Goal: Task Accomplishment & Management: Manage account settings

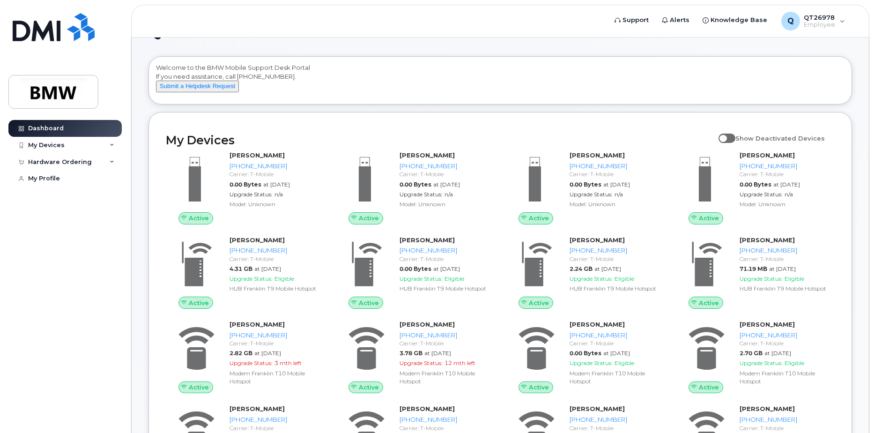
scroll to position [47, 0]
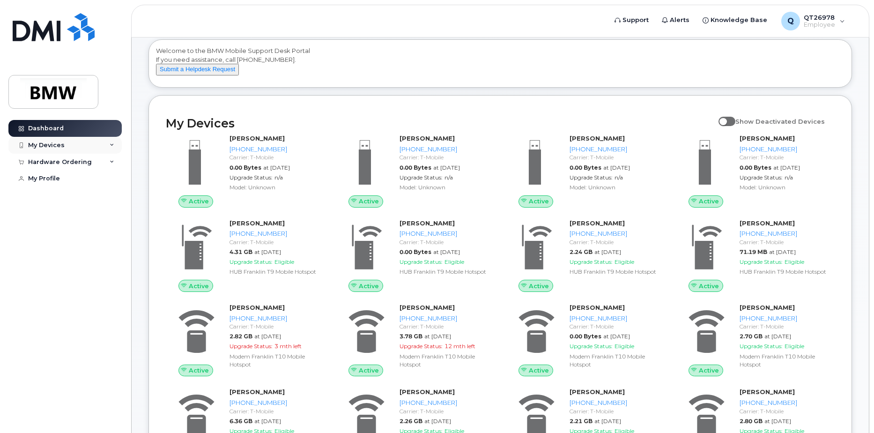
click at [112, 143] on icon at bounding box center [112, 145] width 5 height 5
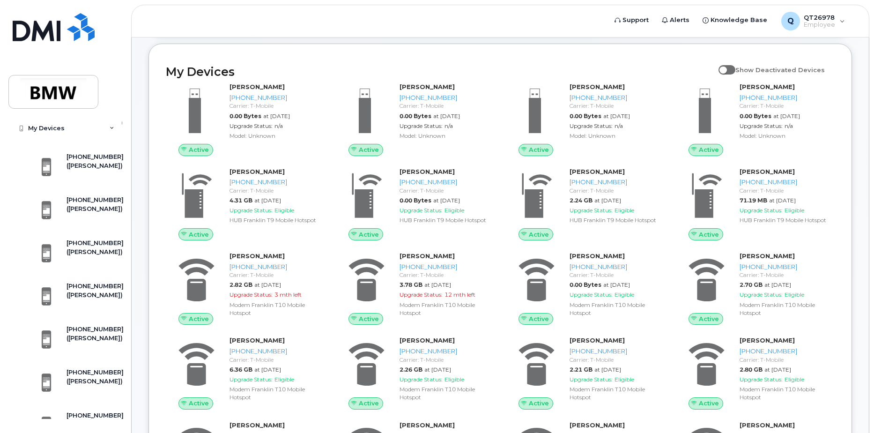
scroll to position [48, 0]
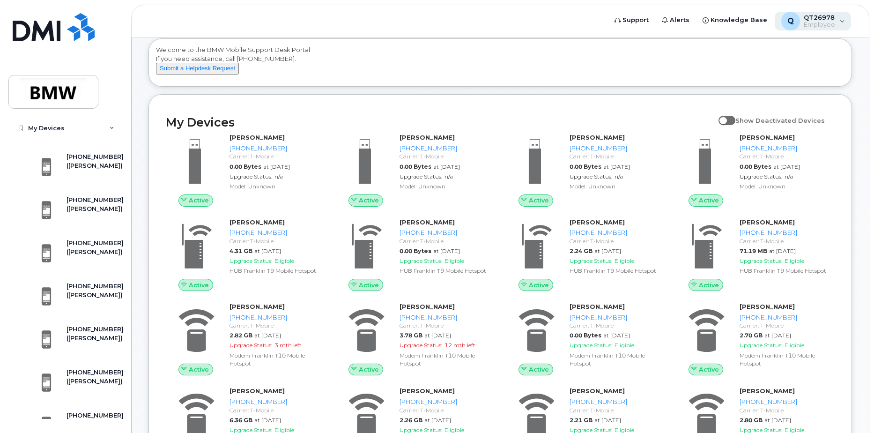
click at [843, 20] on div "Q QT26978 Employee" at bounding box center [812, 21] width 77 height 19
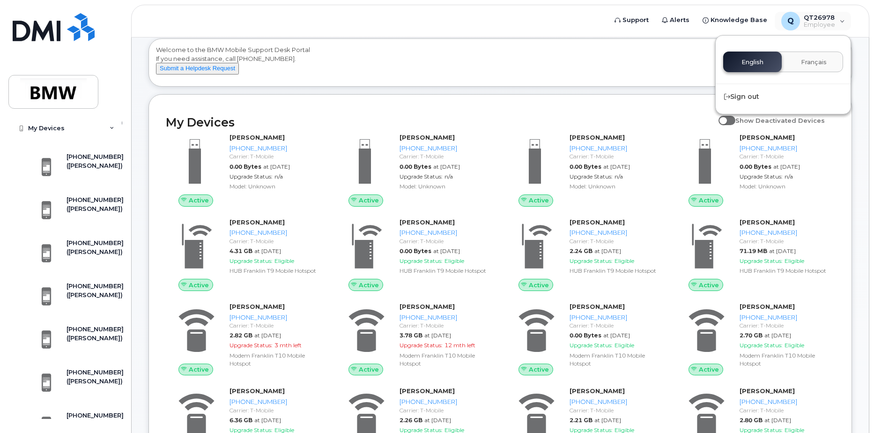
click at [625, 83] on div "Welcome to the BMW Mobile Support Desk Portal If you need assistance, call 800-…" at bounding box center [500, 63] width 688 height 37
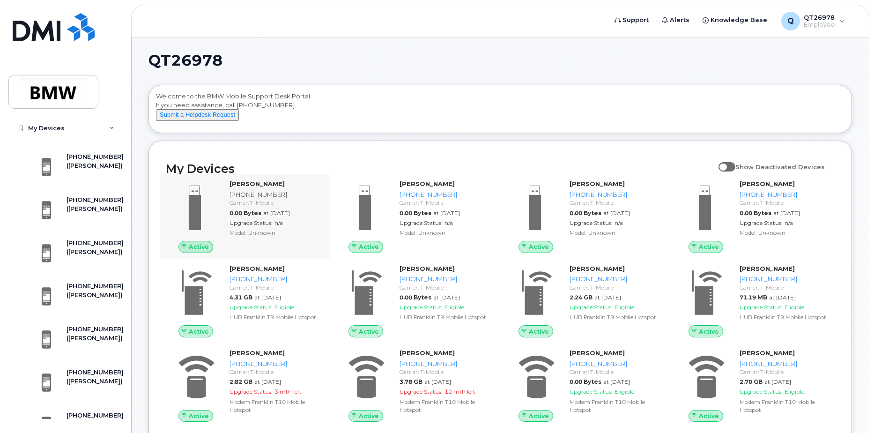
scroll to position [0, 0]
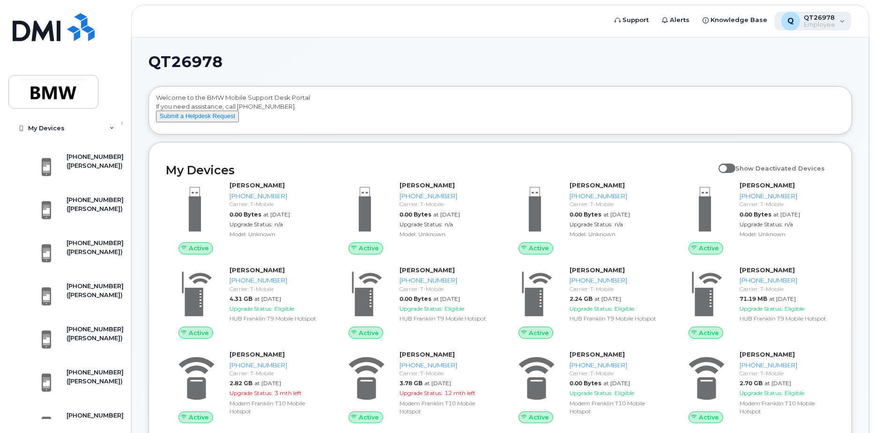
click at [809, 23] on span "Employee" at bounding box center [819, 24] width 31 height 7
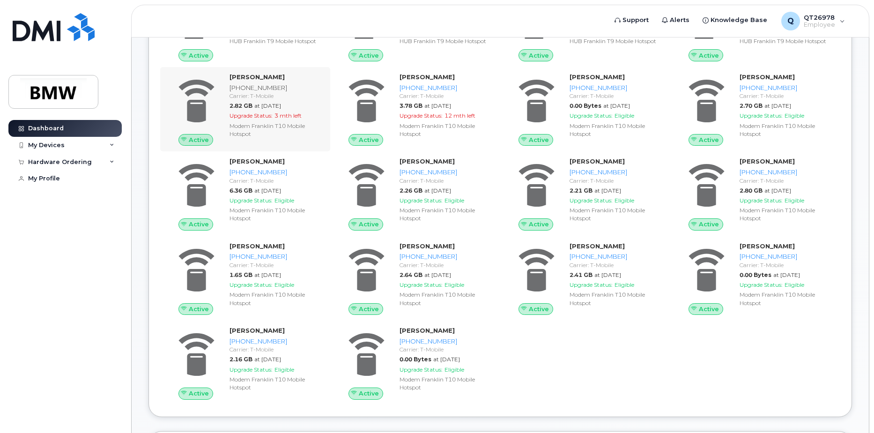
scroll to position [281, 0]
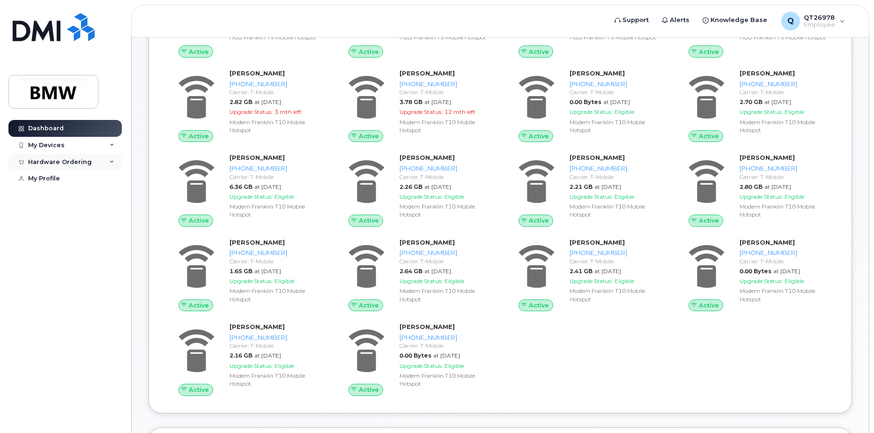
click at [92, 159] on div "Hardware Ordering" at bounding box center [64, 162] width 113 height 17
click at [65, 192] on link "New Order" at bounding box center [73, 197] width 97 height 18
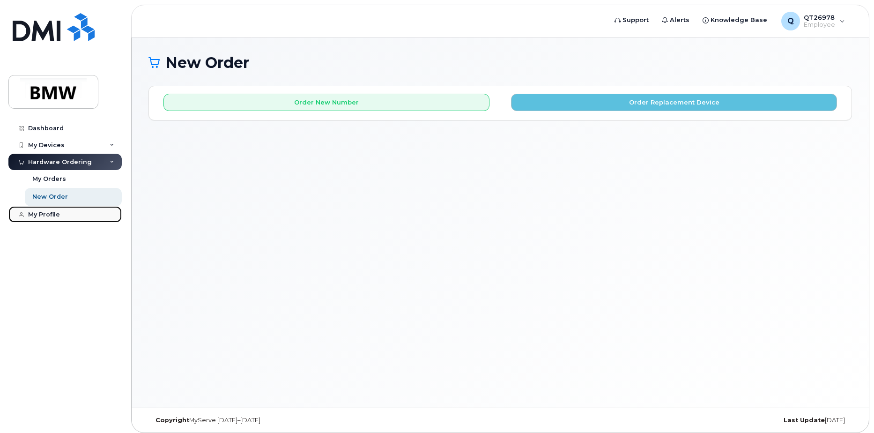
click at [45, 216] on div "My Profile" at bounding box center [44, 214] width 32 height 7
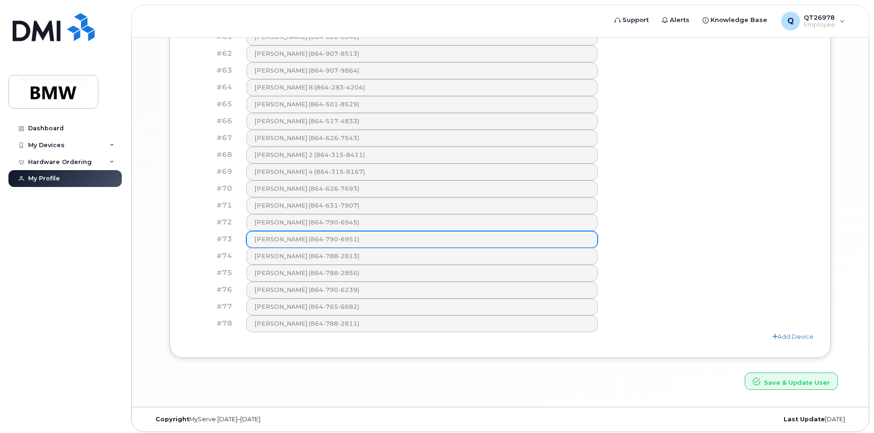
scroll to position [1422, 0]
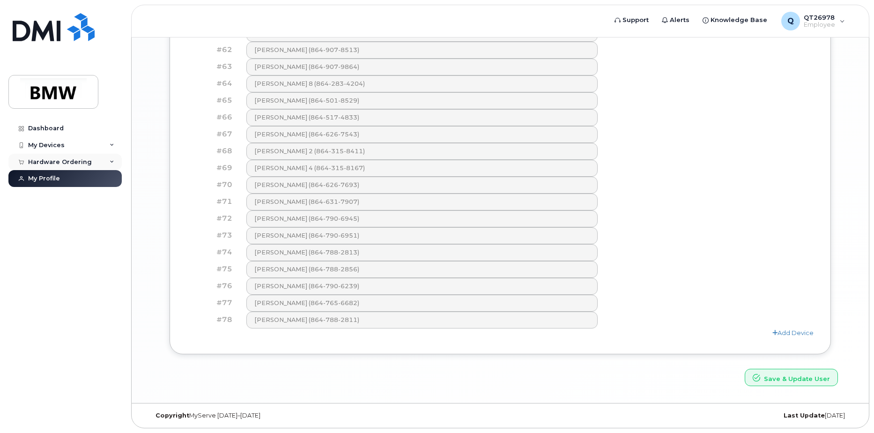
click at [60, 162] on div "Hardware Ordering" at bounding box center [60, 161] width 64 height 7
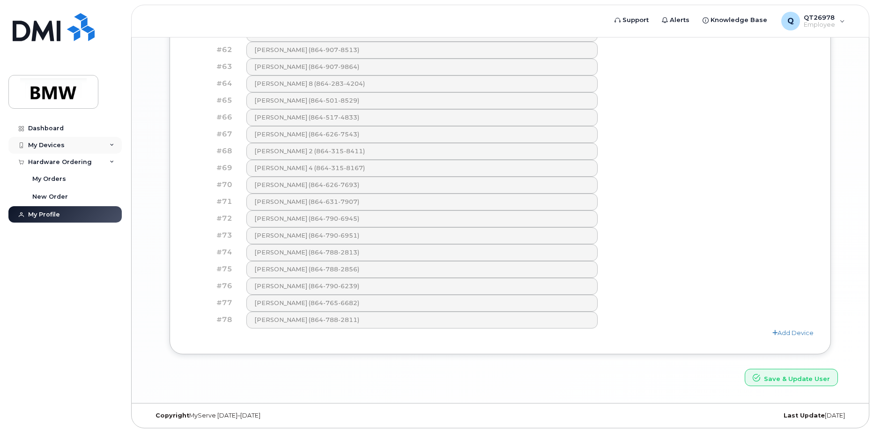
click at [65, 145] on div "My Devices" at bounding box center [64, 145] width 113 height 17
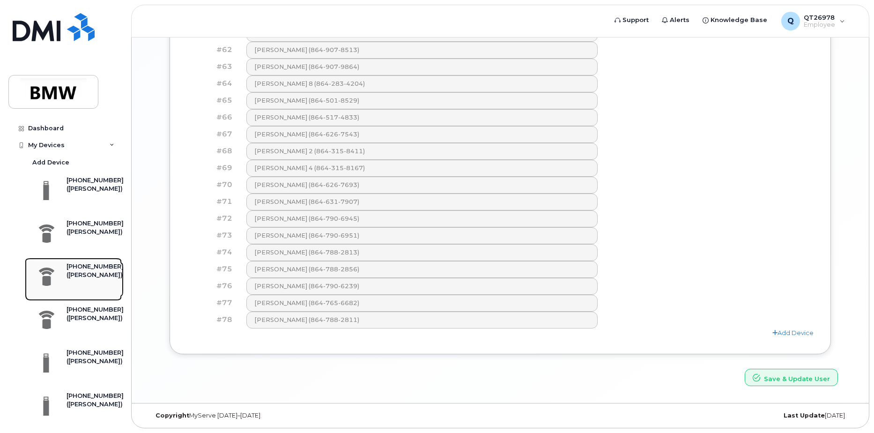
click at [79, 279] on div "([PERSON_NAME])" at bounding box center [94, 275] width 57 height 8
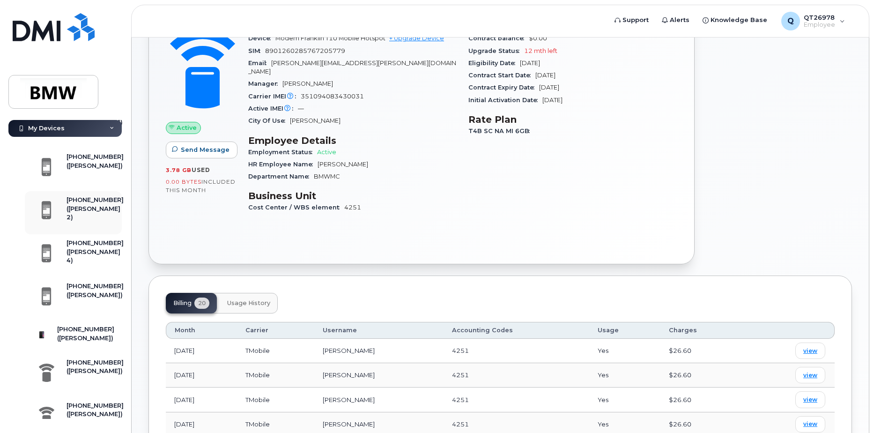
scroll to position [2903, 0]
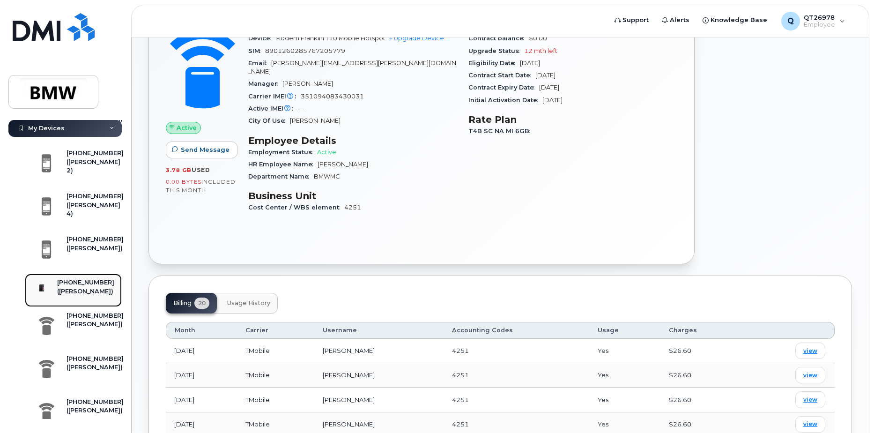
click at [63, 302] on div "[PHONE_NUMBER] ([PERSON_NAME])" at bounding box center [71, 289] width 85 height 23
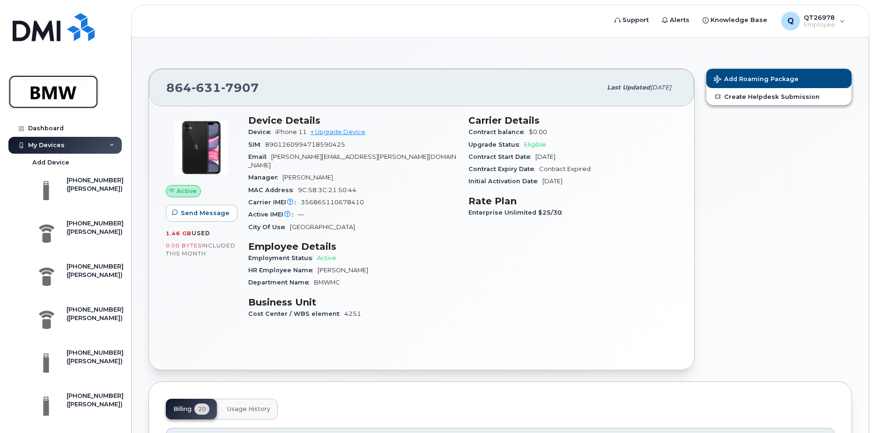
click at [79, 96] on img at bounding box center [53, 91] width 72 height 27
